Goal: Task Accomplishment & Management: Manage account settings

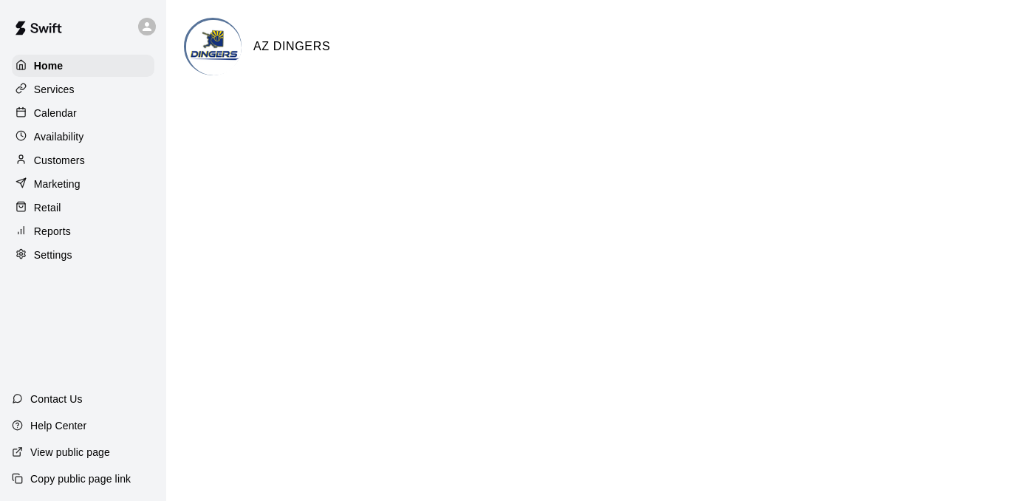
click at [50, 111] on p "Calendar" at bounding box center [55, 113] width 43 height 15
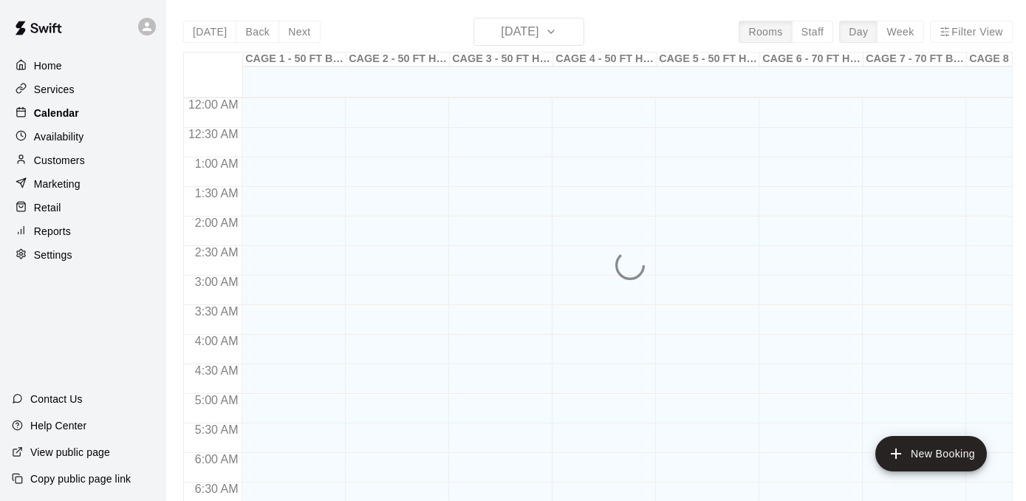
scroll to position [922, 0]
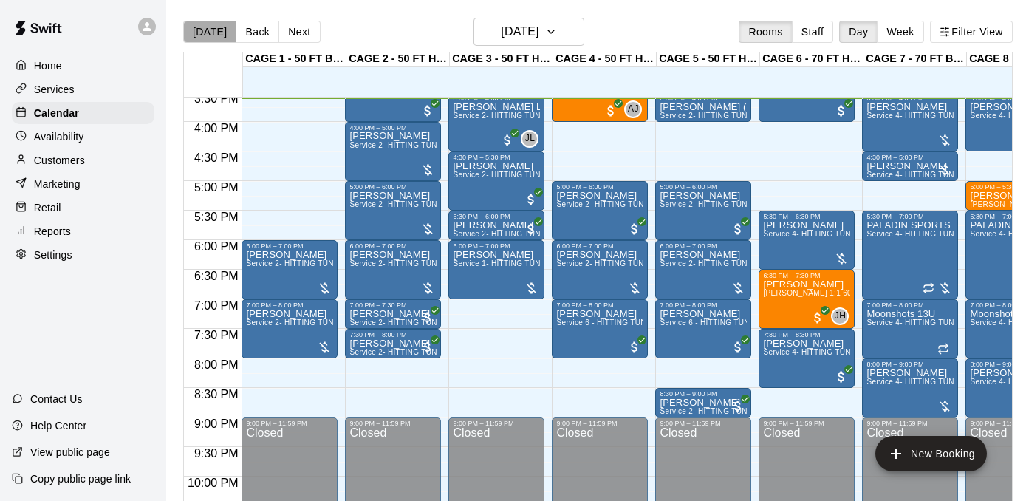
click at [215, 30] on button "[DATE]" at bounding box center [209, 32] width 53 height 22
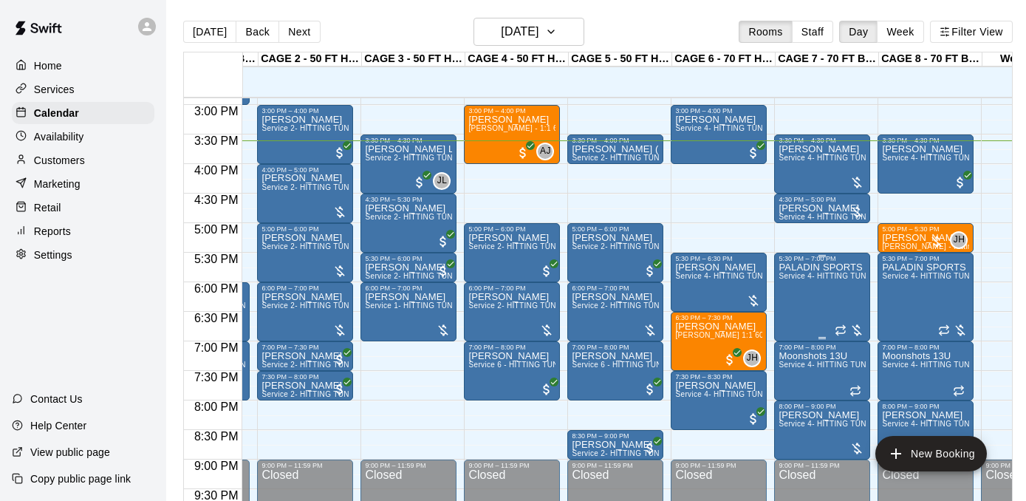
scroll to position [0, 88]
click at [299, 42] on button "Next" at bounding box center [299, 32] width 41 height 22
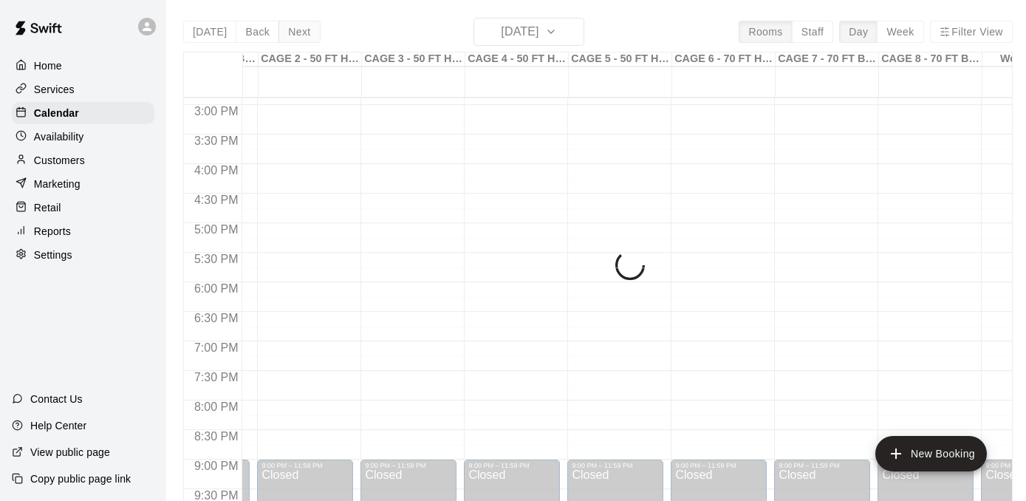
click at [299, 42] on div "[DATE] Back [DATE][DATE] Rooms Staff Day Week Filter View CAGE 1 - 50 FT BASEBA…" at bounding box center [598, 268] width 830 height 501
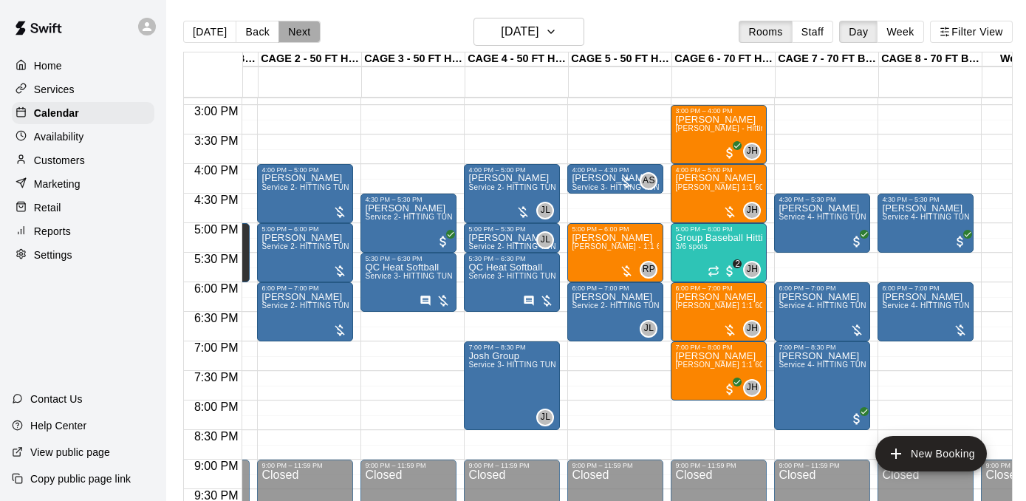
click at [299, 42] on button "Next" at bounding box center [299, 32] width 41 height 22
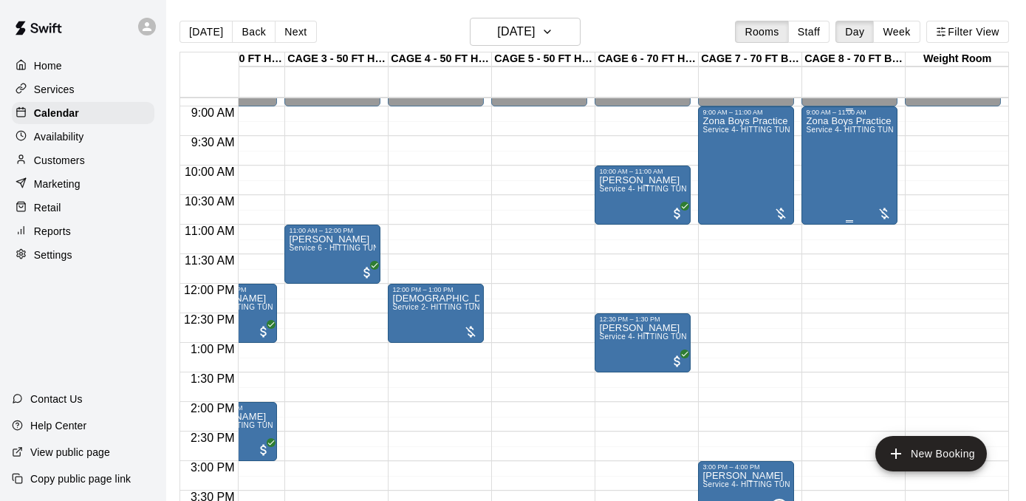
scroll to position [0, 0]
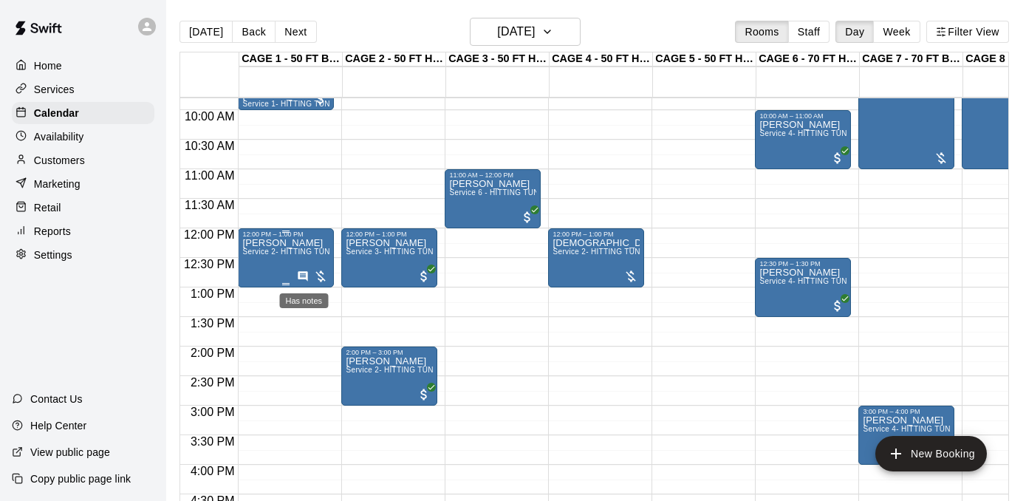
click at [300, 278] on icon "Has notes" at bounding box center [304, 276] width 10 height 10
click at [314, 285] on icon "edit" at bounding box center [313, 286] width 13 height 13
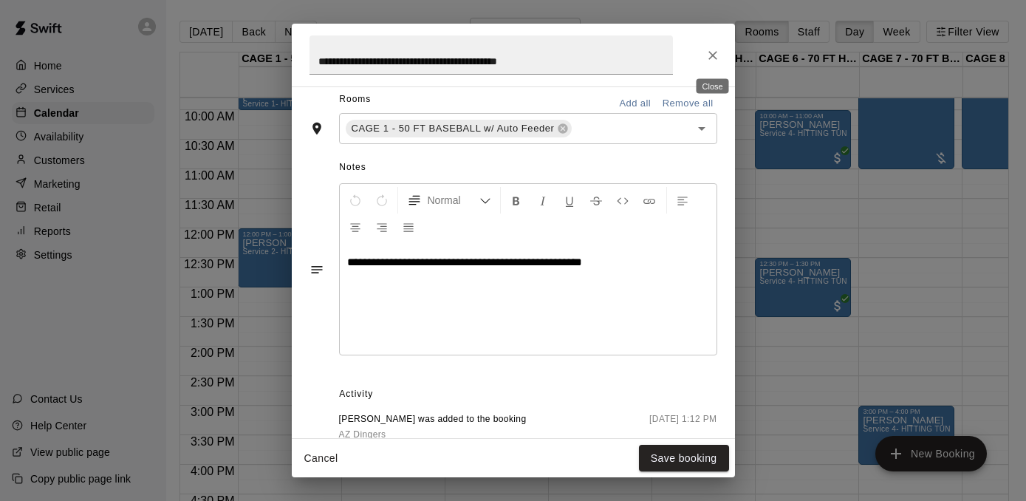
click at [709, 50] on icon "Close" at bounding box center [713, 55] width 15 height 15
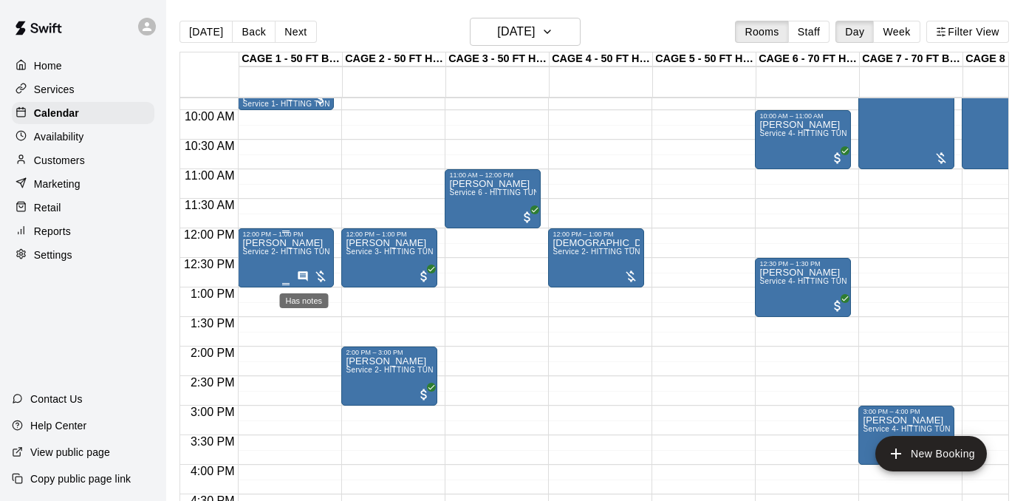
click at [305, 273] on icon "Has notes" at bounding box center [304, 276] width 10 height 10
click at [315, 288] on icon "edit" at bounding box center [313, 286] width 13 height 13
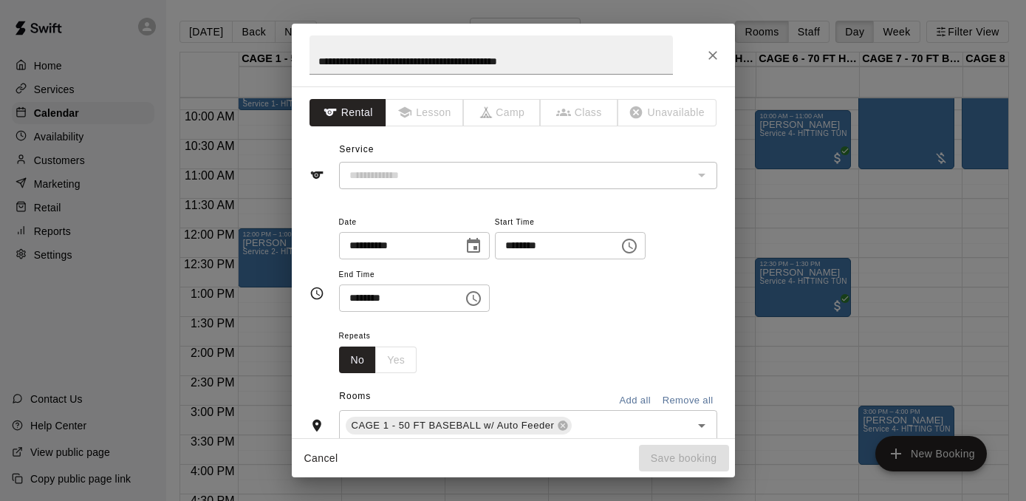
type input "**********"
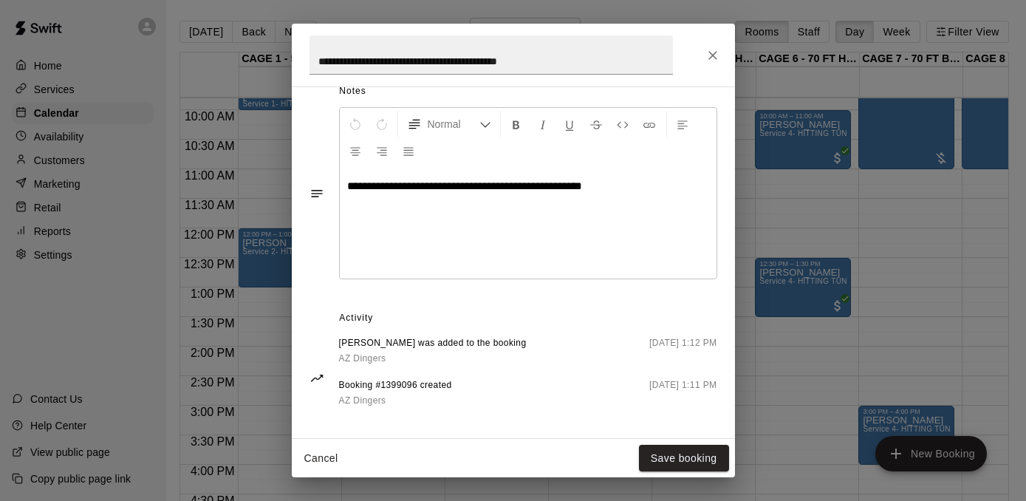
click at [707, 51] on icon "Close" at bounding box center [713, 55] width 15 height 15
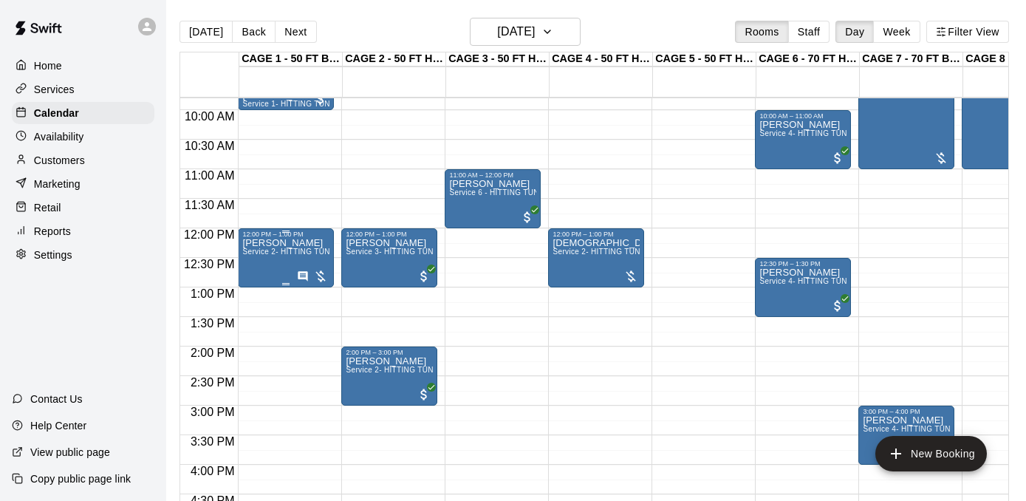
click at [289, 249] on span "Service 2- HITTING TUNNEL RENTAL - 50ft Baseball" at bounding box center [336, 252] width 188 height 8
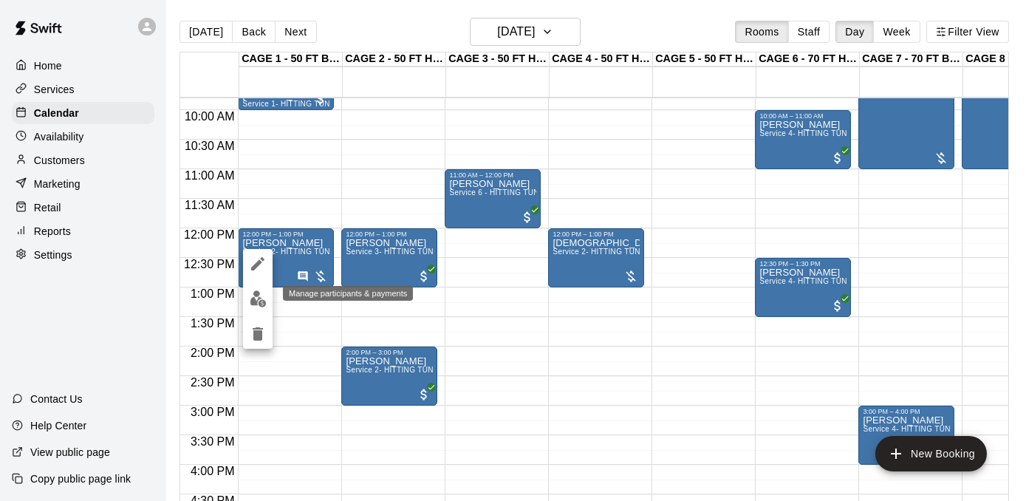
click at [267, 300] on button "edit" at bounding box center [258, 298] width 30 height 29
